Goal: Information Seeking & Learning: Learn about a topic

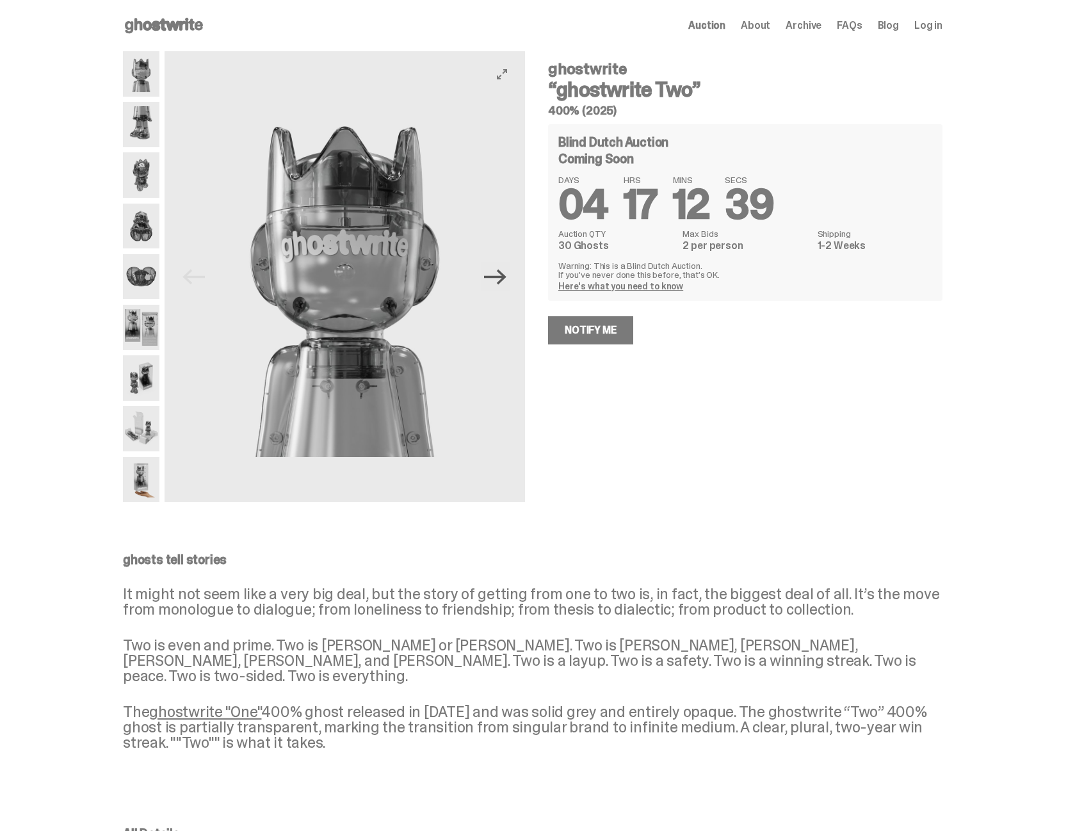
click at [502, 280] on icon "Next" at bounding box center [495, 277] width 22 height 22
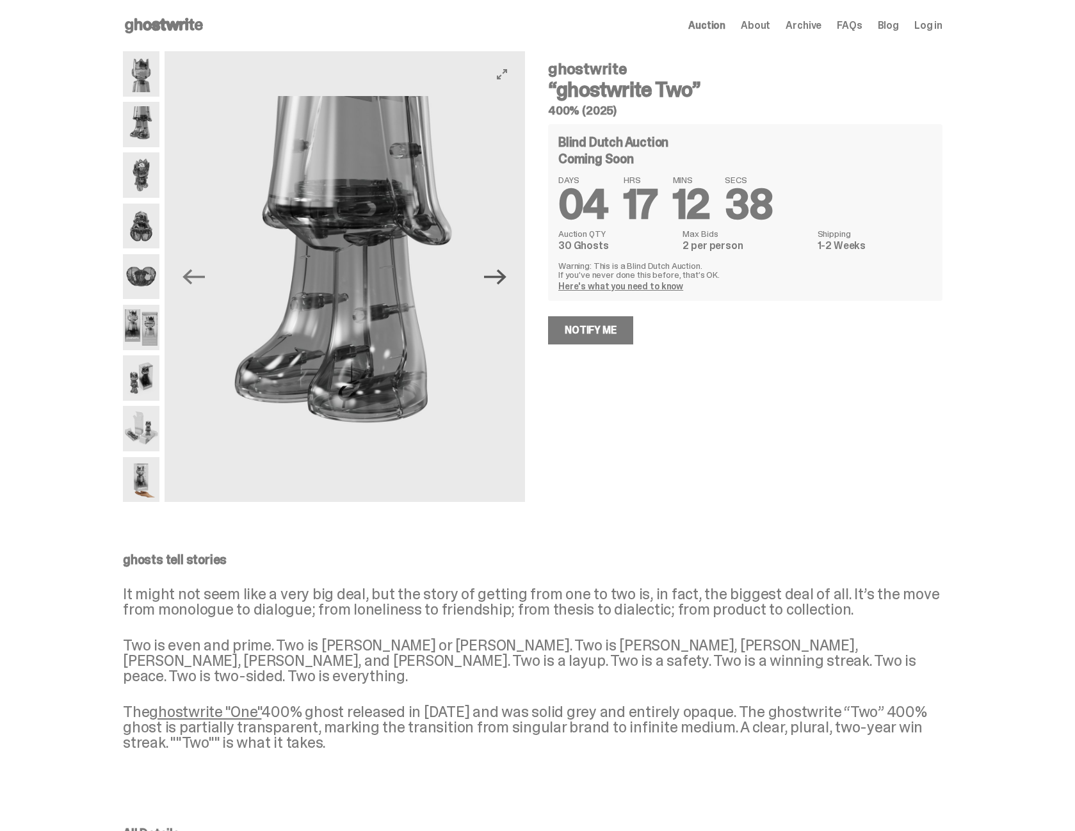
click at [502, 280] on icon "Next" at bounding box center [495, 277] width 22 height 22
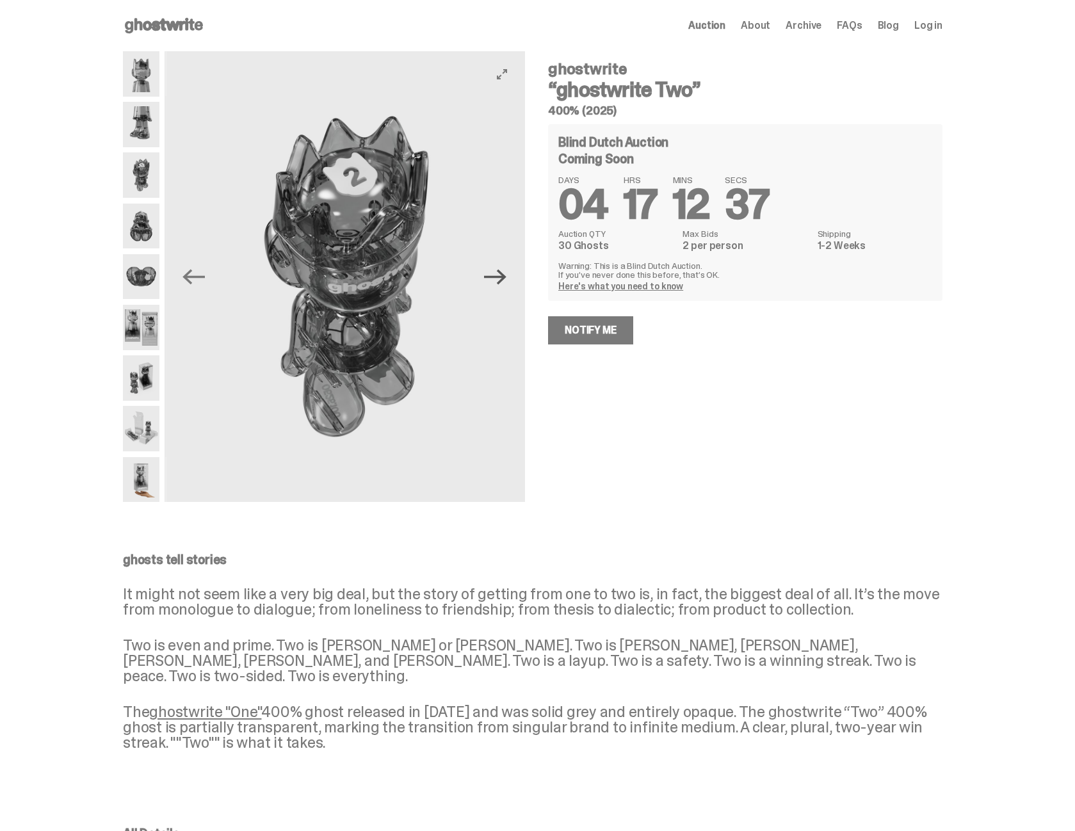
click at [502, 280] on icon "Next" at bounding box center [495, 277] width 22 height 22
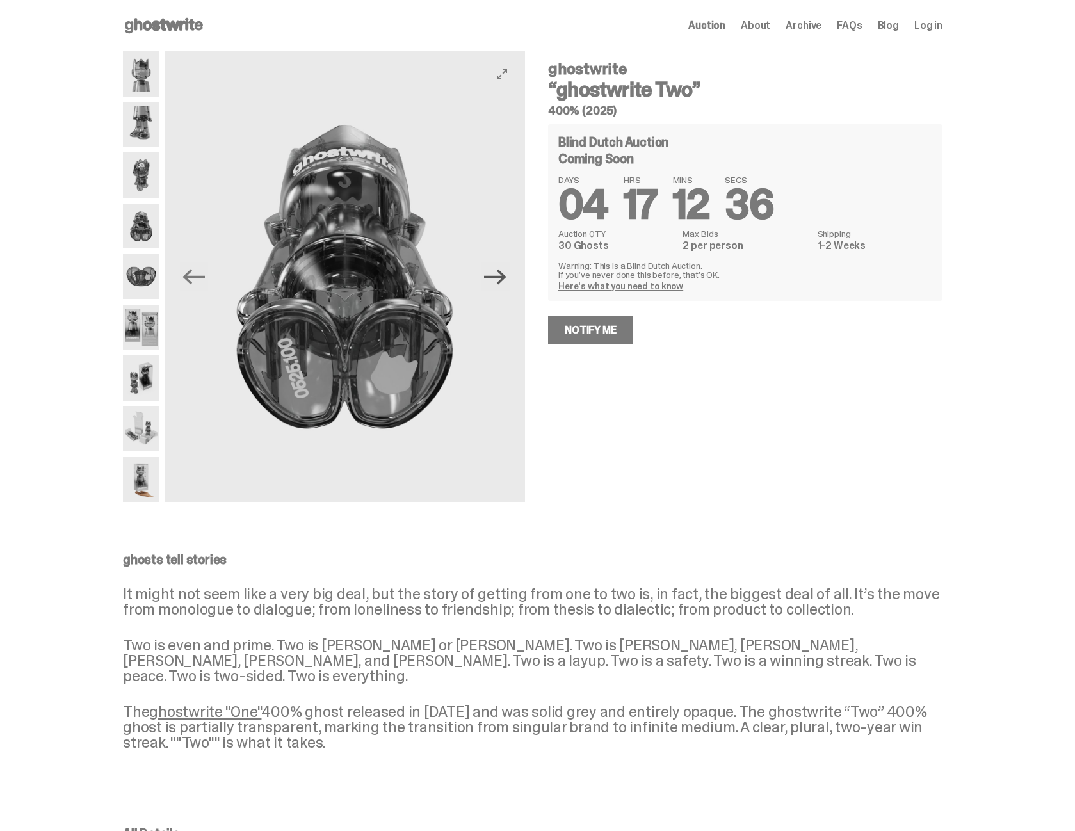
click at [502, 280] on icon "Next" at bounding box center [495, 277] width 22 height 22
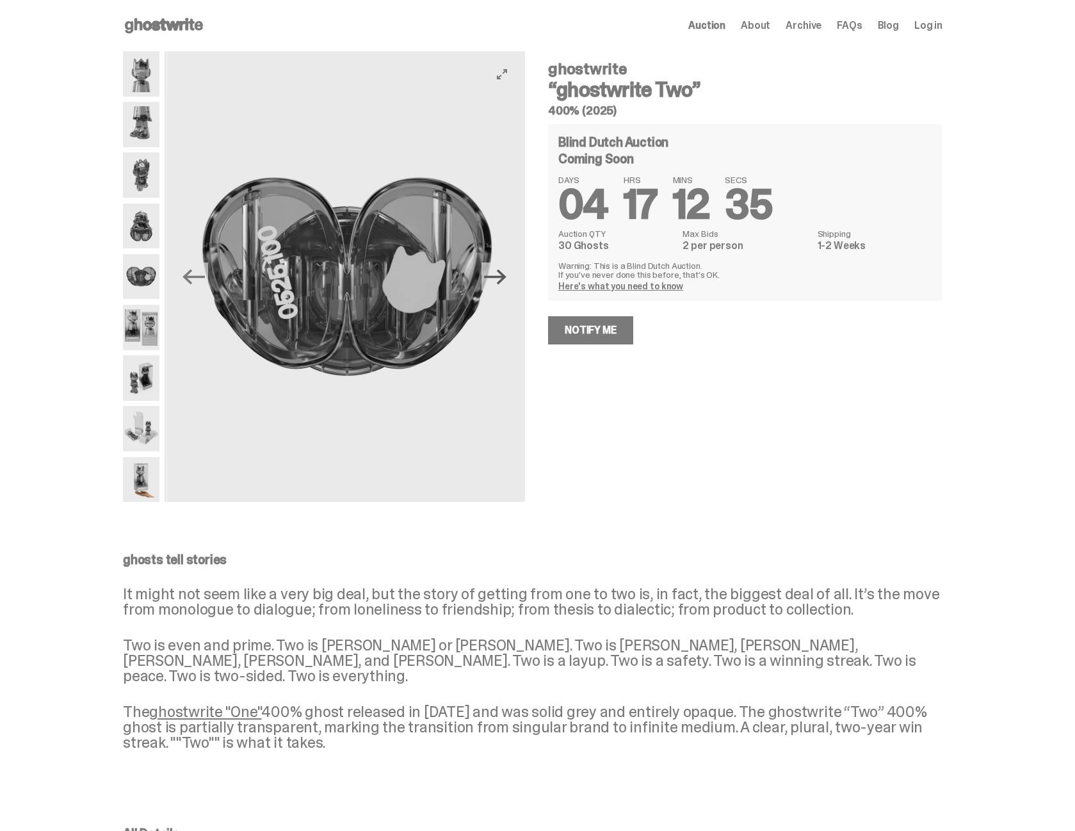
click at [502, 280] on icon "Next" at bounding box center [495, 277] width 22 height 22
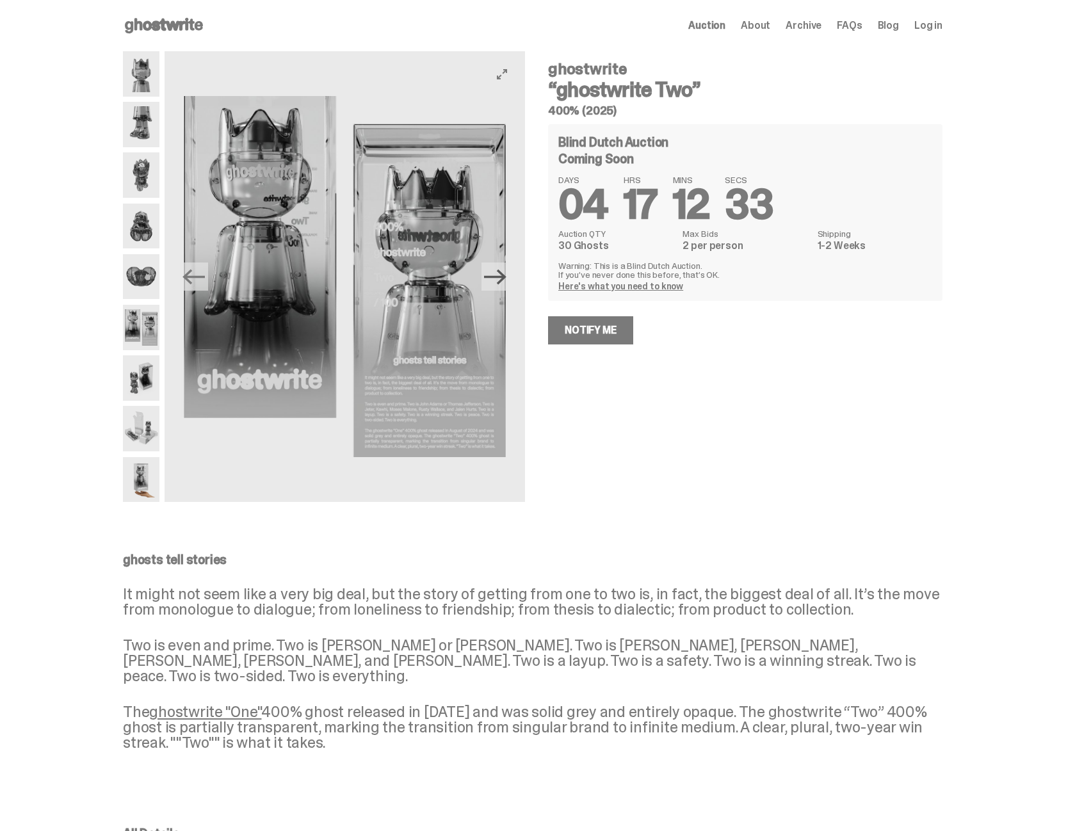
click at [502, 280] on icon "Next" at bounding box center [495, 277] width 22 height 22
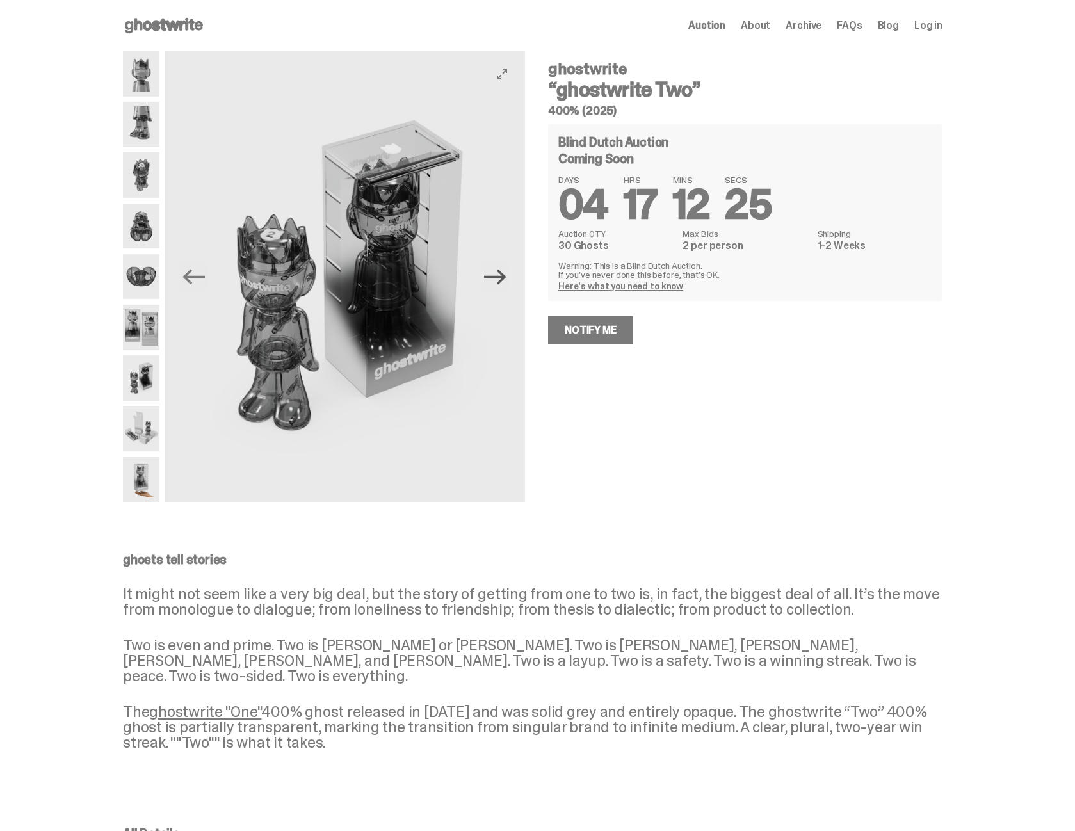
click at [502, 280] on icon "Next" at bounding box center [495, 277] width 22 height 22
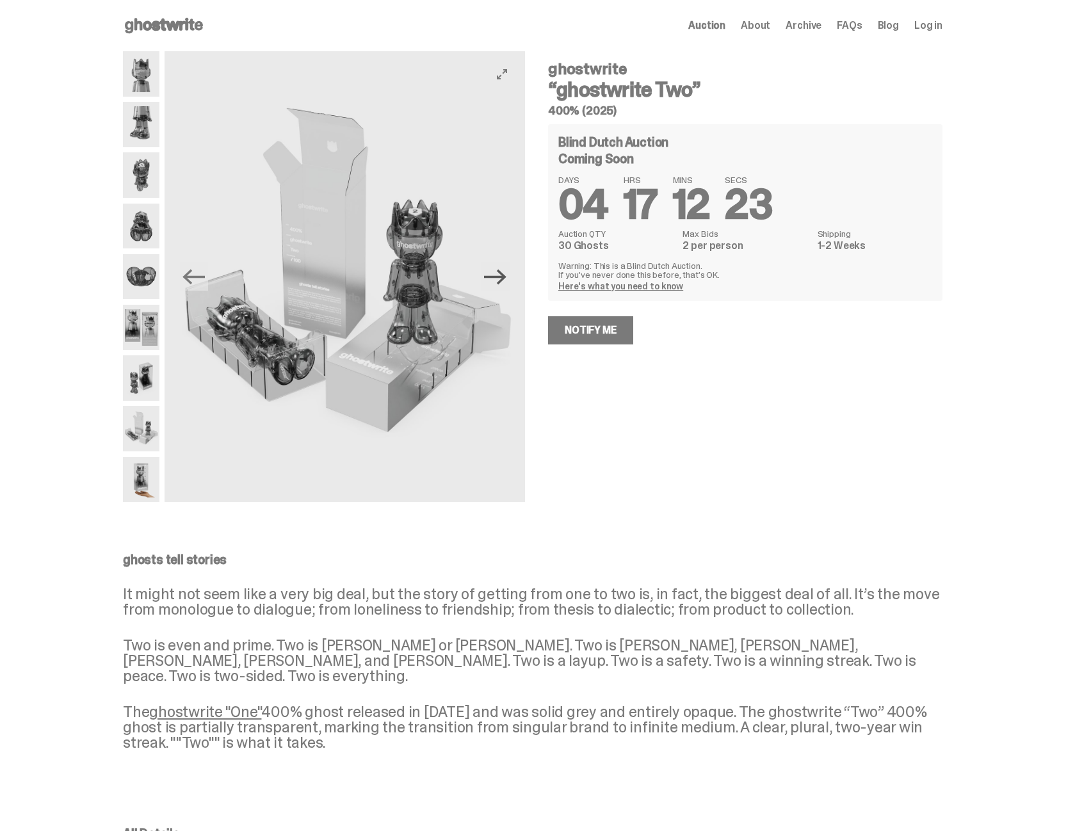
click at [502, 280] on icon "Next" at bounding box center [495, 277] width 22 height 22
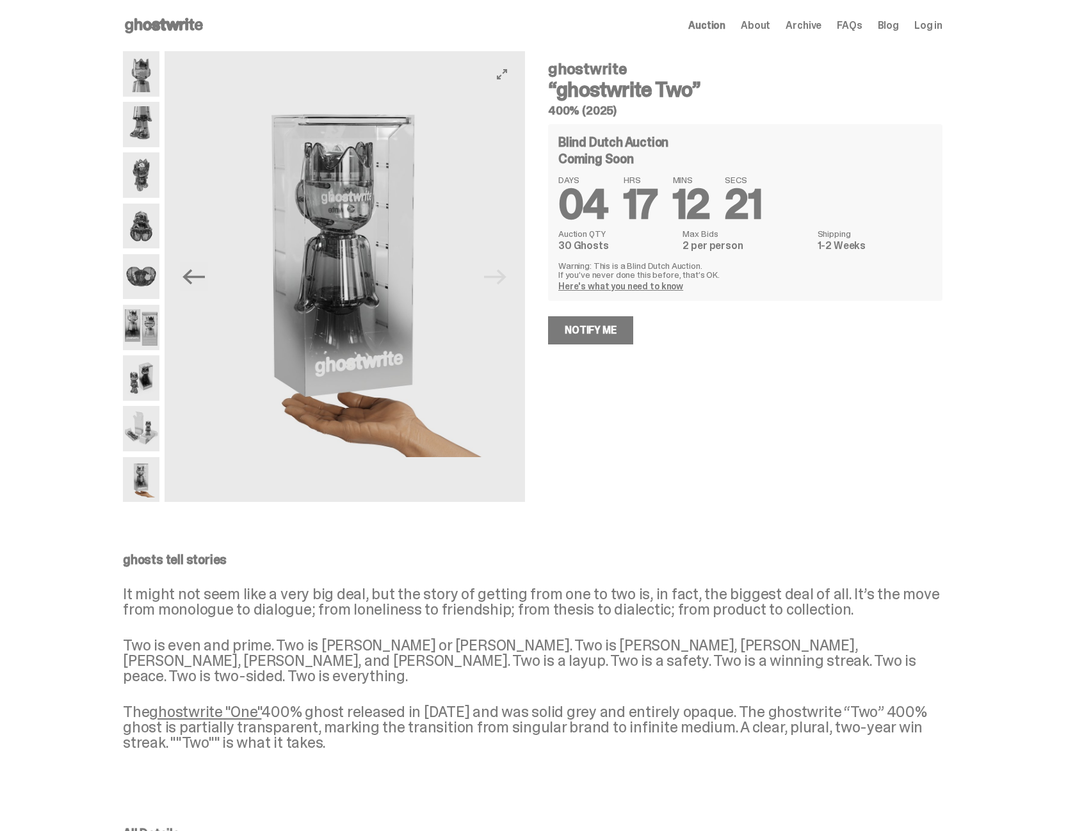
click at [502, 280] on img at bounding box center [345, 276] width 361 height 451
